Goal: Register for event/course: Register for event/course

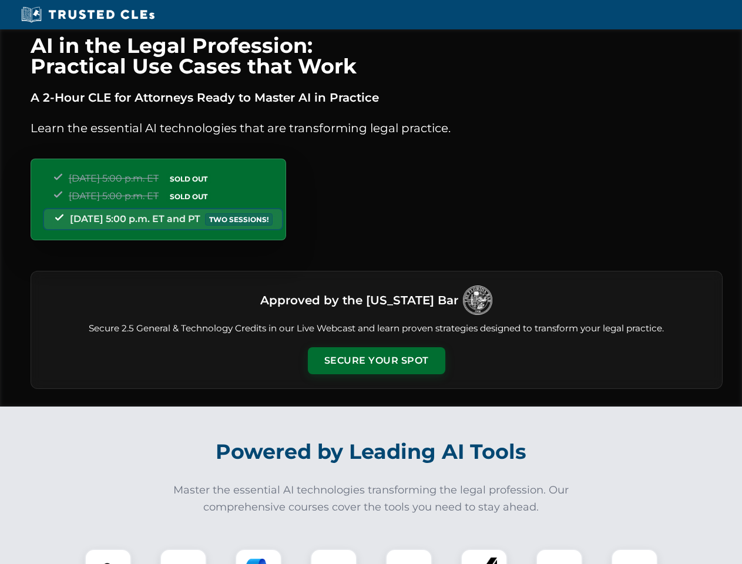
click at [376, 361] on button "Secure Your Spot" at bounding box center [376, 360] width 137 height 27
click at [108, 556] on img at bounding box center [108, 572] width 34 height 34
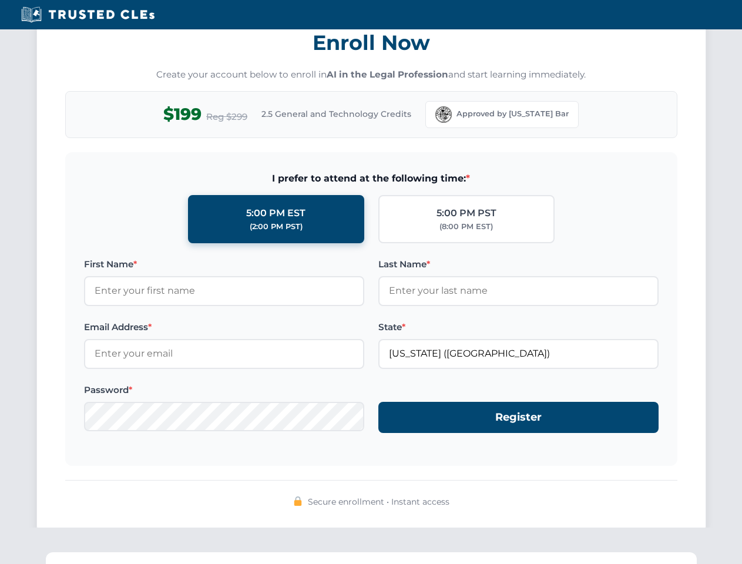
scroll to position [1153, 0]
